Goal: Transaction & Acquisition: Purchase product/service

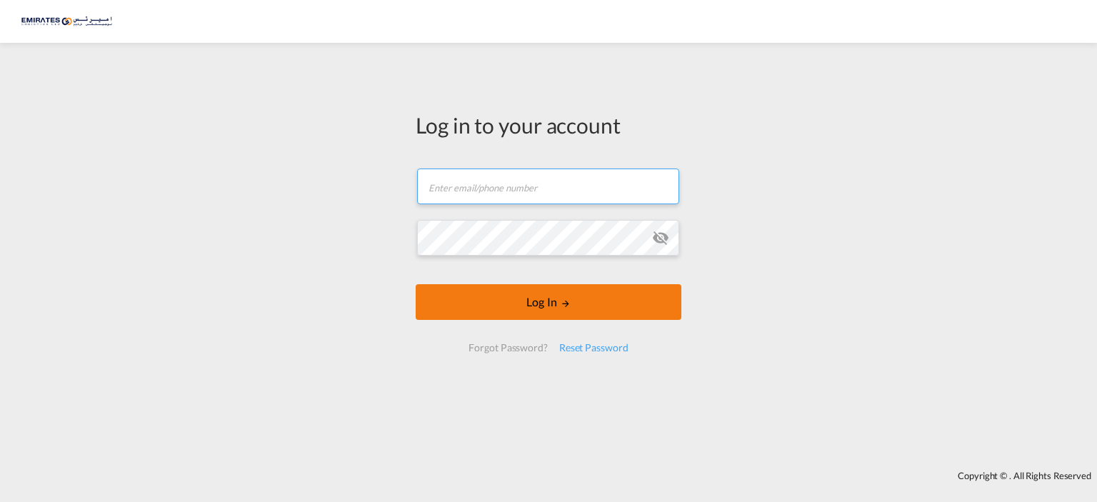
type input "[EMAIL_ADDRESS][DOMAIN_NAME]"
click at [537, 303] on button "Log In" at bounding box center [549, 302] width 266 height 36
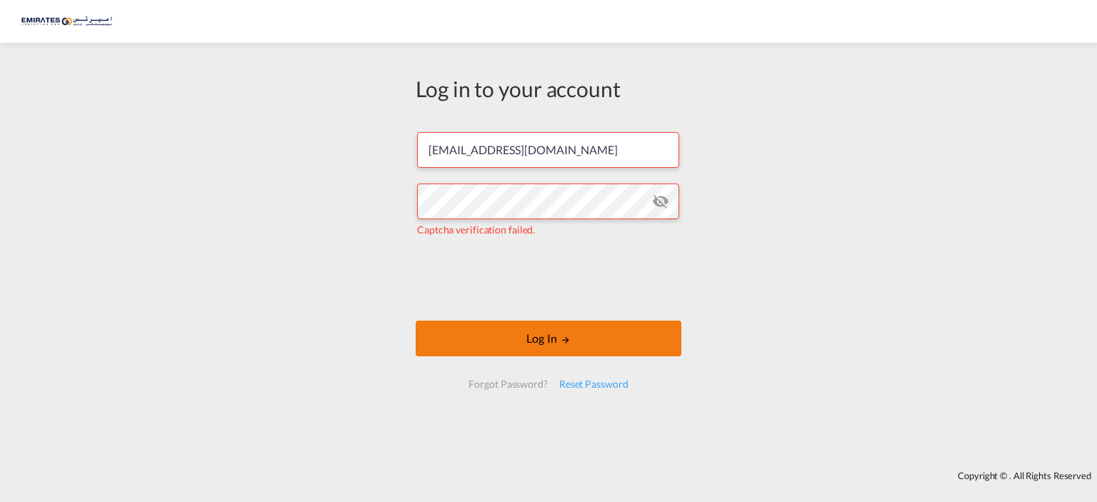
click at [654, 343] on button "Log In" at bounding box center [549, 339] width 266 height 36
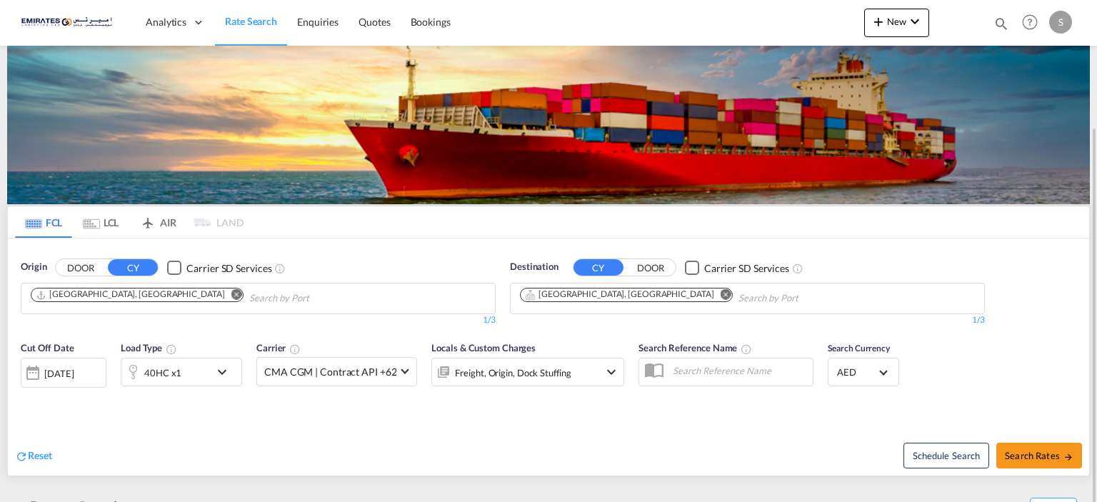
scroll to position [143, 0]
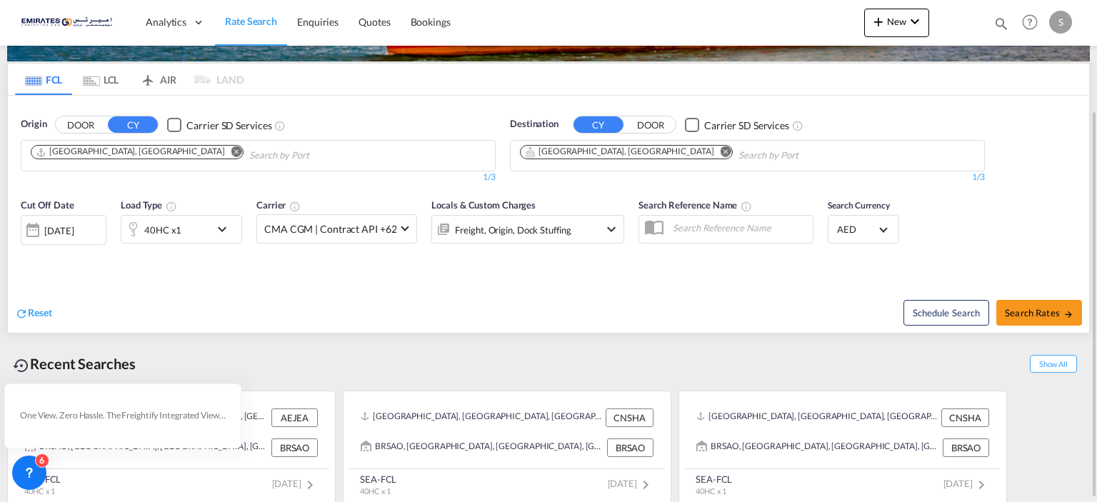
click at [287, 156] on md-chips "[GEOGRAPHIC_DATA], [GEOGRAPHIC_DATA]" at bounding box center [257, 156] width 473 height 30
click at [720, 151] on md-icon "Remove" at bounding box center [725, 151] width 11 height 11
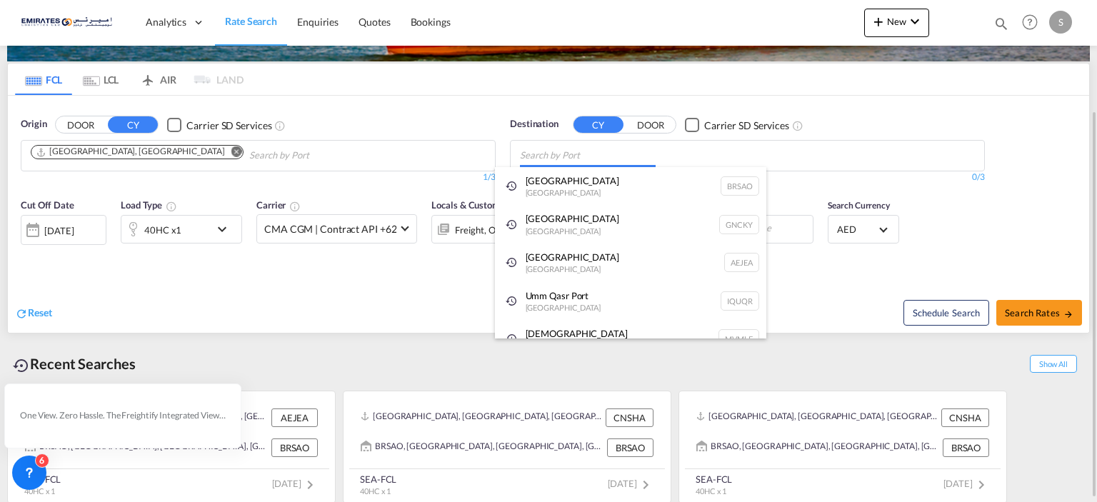
click at [612, 152] on body "Analytics Dashboard Rate Search Enquiries Quotes Bookings" at bounding box center [548, 251] width 1097 height 502
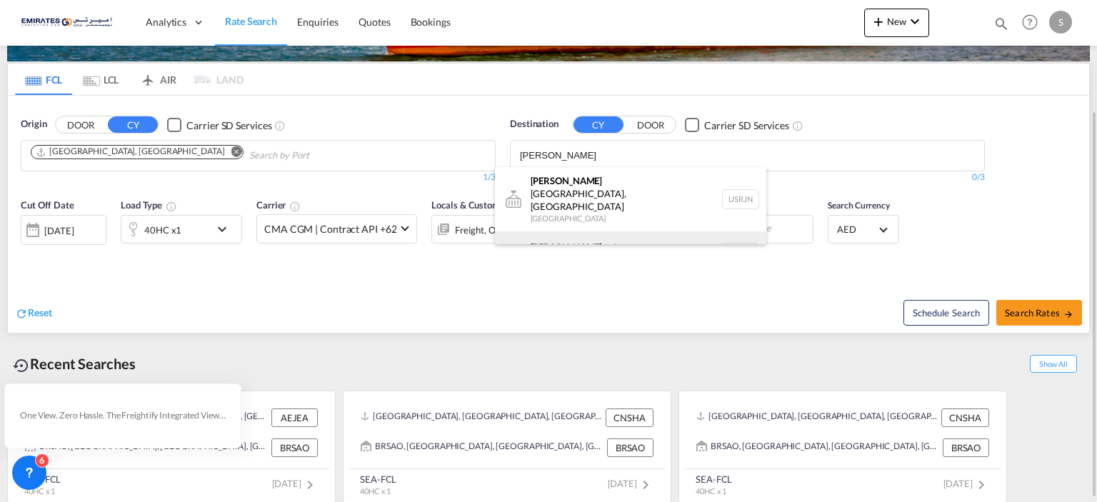
type input "[PERSON_NAME]"
click at [563, 231] on div "[PERSON_NAME] erdam [GEOGRAPHIC_DATA] NLRTM" at bounding box center [630, 252] width 271 height 43
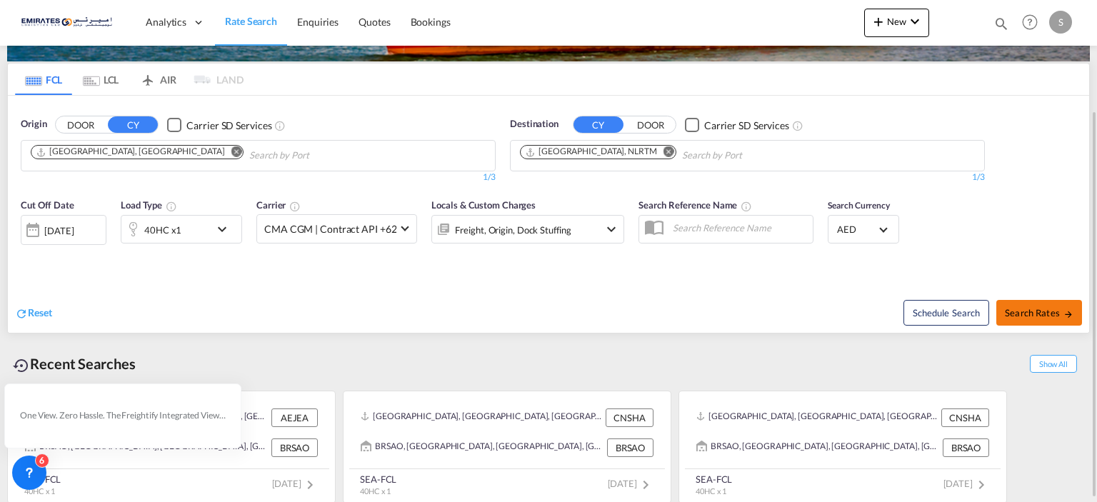
click at [1015, 305] on button "Search Rates" at bounding box center [1039, 313] width 86 height 26
type input "AEJEA to NLRTM / [DATE]"
